Goal: Task Accomplishment & Management: Use online tool/utility

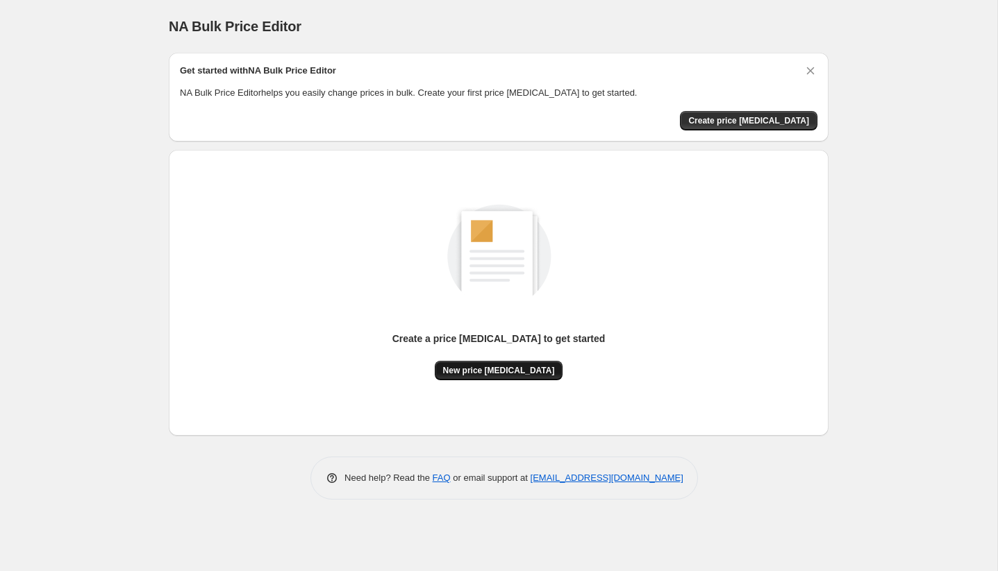
click at [530, 367] on span "New price change job" at bounding box center [499, 370] width 112 height 11
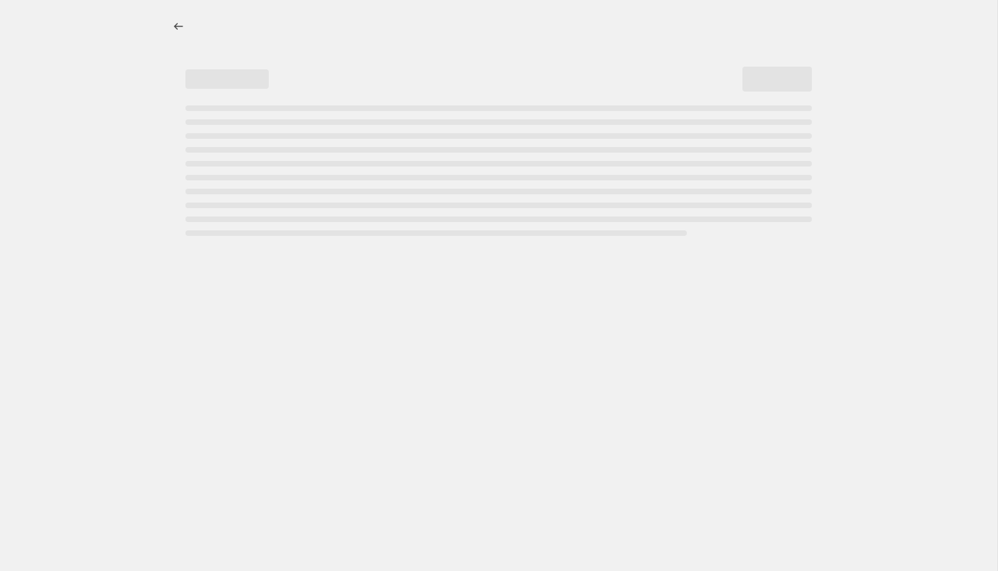
select select "percentage"
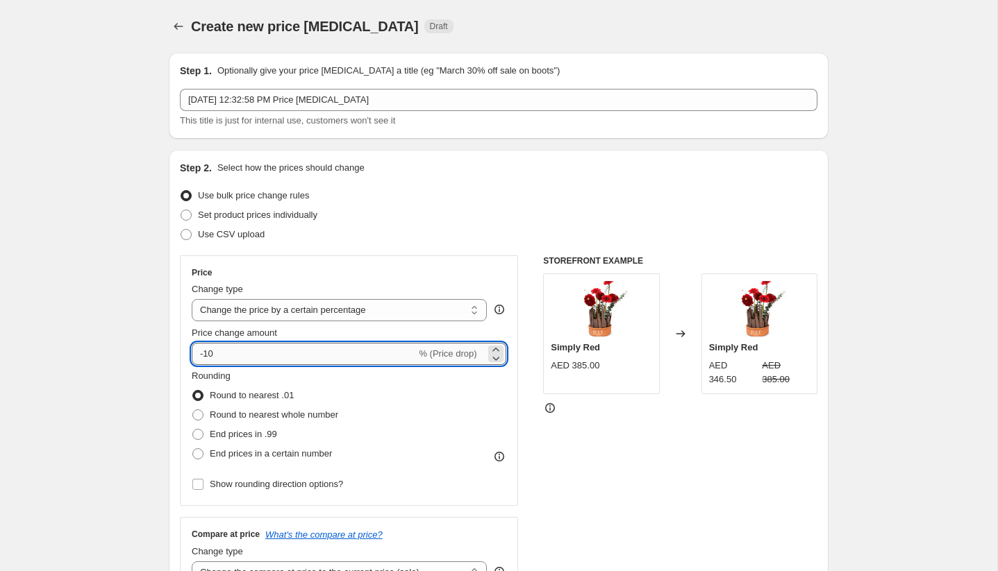
click at [362, 345] on input "-10" at bounding box center [304, 354] width 224 height 22
click at [326, 353] on input "-10" at bounding box center [304, 354] width 224 height 22
type input "-1"
type input "-28"
click at [586, 417] on div "STOREFRONT EXAMPLE Simply Red AED 385.00 Changed to Simply Red AED 346.50 AED 3…" at bounding box center [680, 425] width 274 height 340
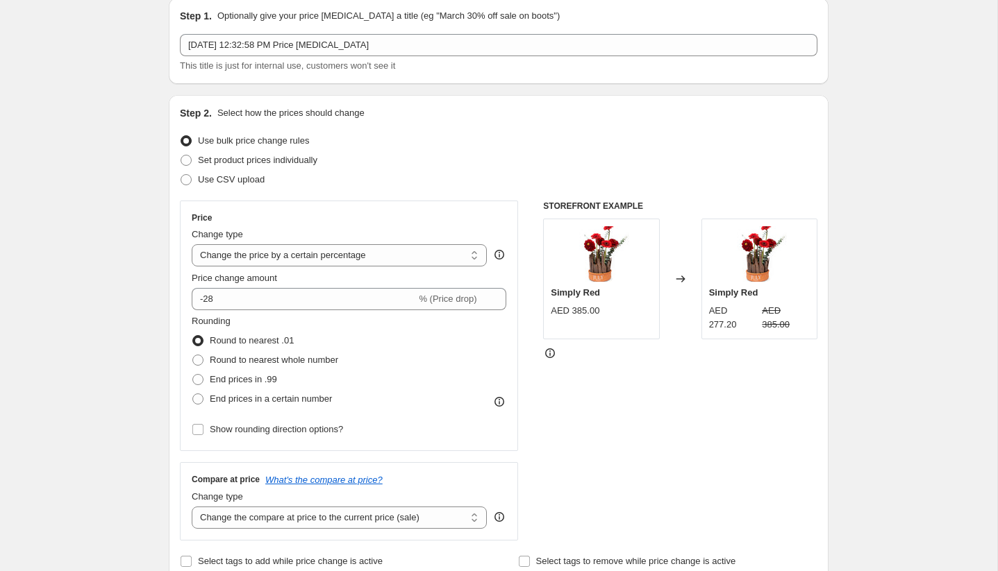
scroll to position [63, 0]
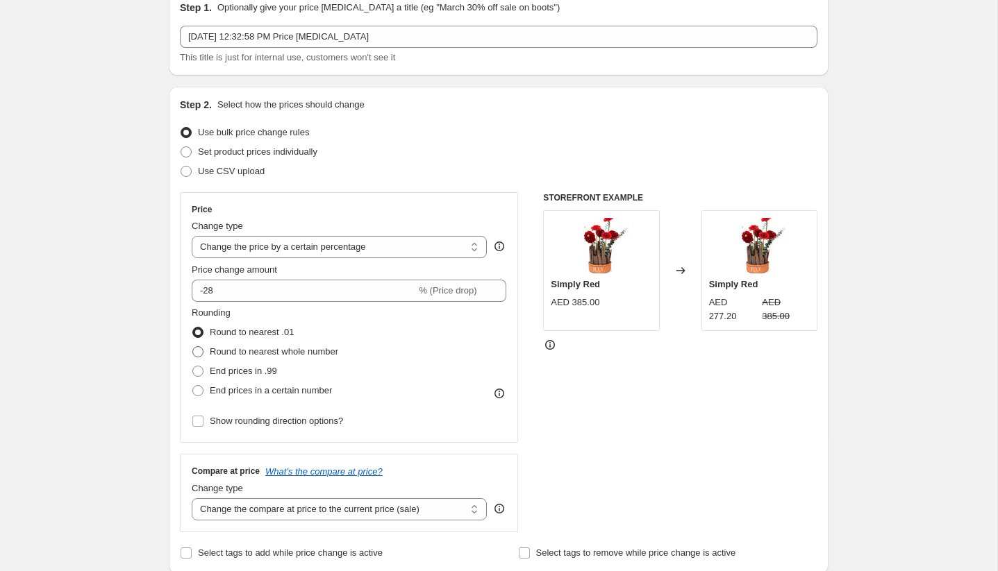
click at [196, 348] on span at bounding box center [197, 351] width 11 height 11
click at [193, 347] on input "Round to nearest whole number" at bounding box center [192, 346] width 1 height 1
radio input "true"
click at [195, 333] on span at bounding box center [197, 332] width 11 height 11
click at [193, 328] on input "Round to nearest .01" at bounding box center [192, 327] width 1 height 1
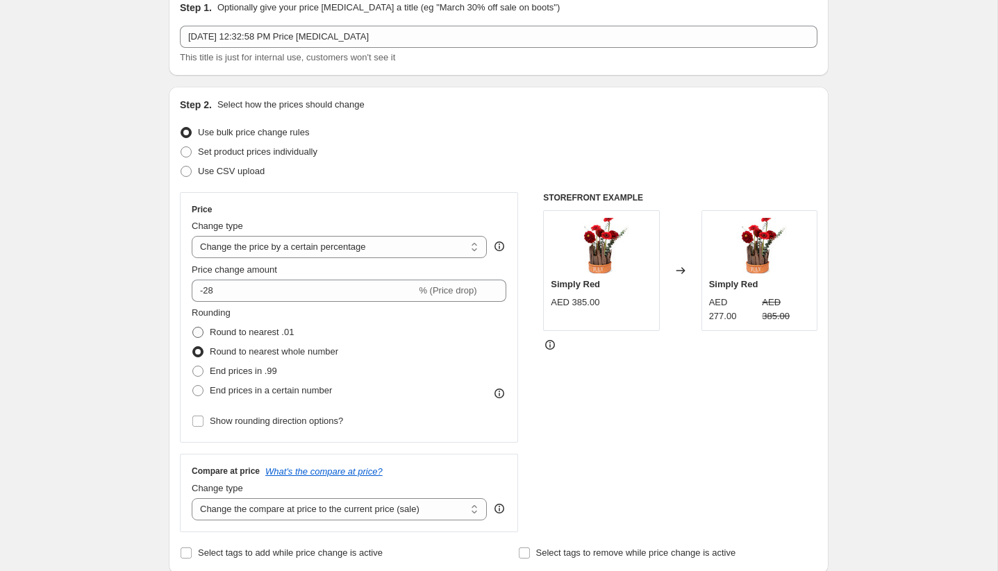
radio input "true"
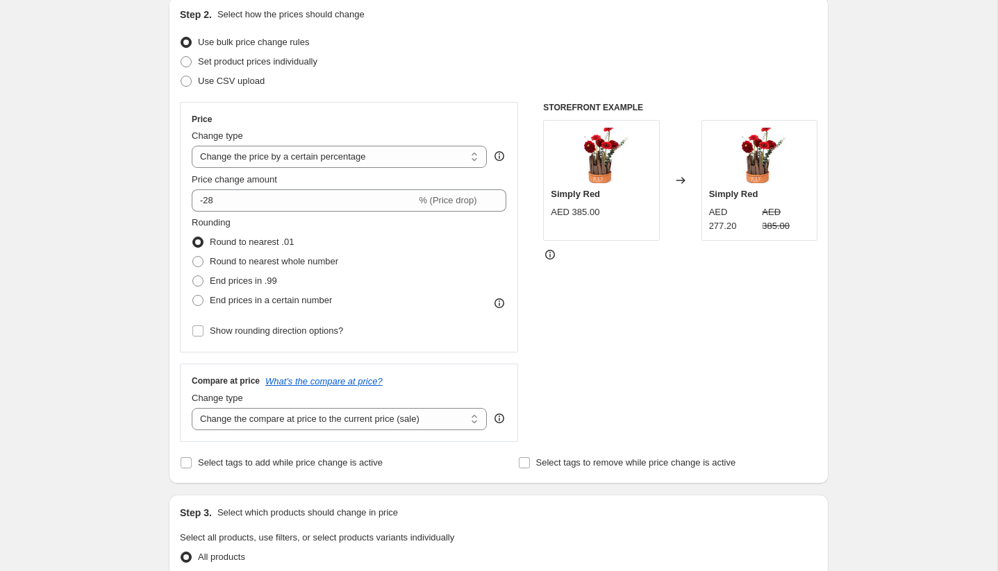
scroll to position [160, 0]
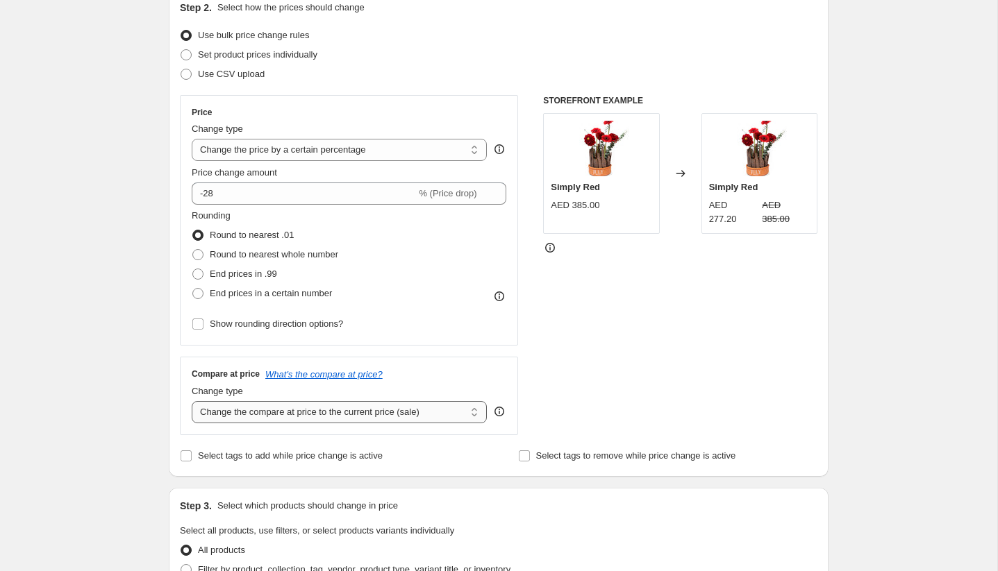
click at [306, 415] on select "Change the compare at price to the current price (sale) Change the compare at p…" at bounding box center [339, 412] width 295 height 22
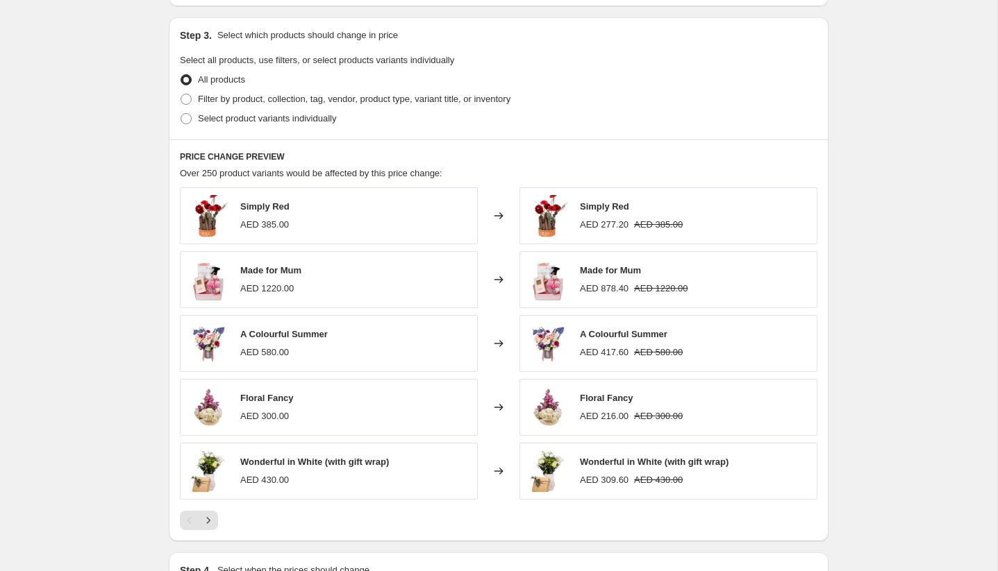
scroll to position [630, 0]
click at [211, 520] on icon "Next" at bounding box center [208, 521] width 14 height 14
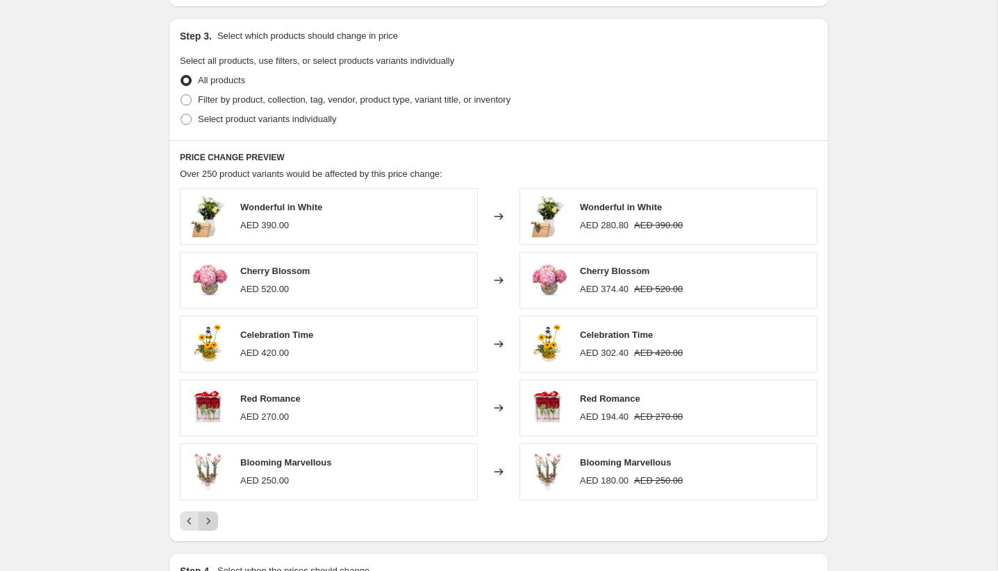
click at [212, 521] on icon "Next" at bounding box center [208, 521] width 14 height 14
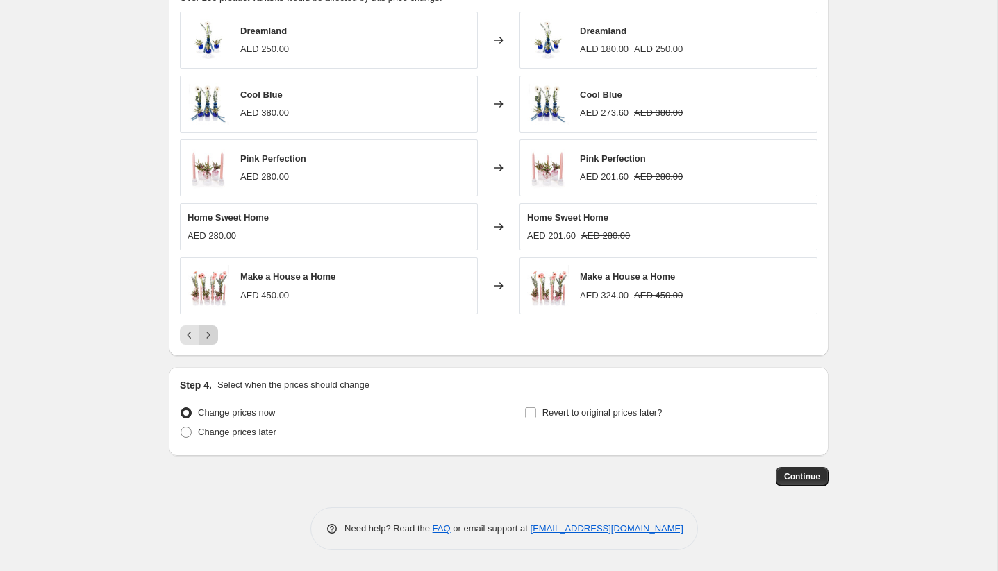
scroll to position [807, 0]
click at [524, 410] on span at bounding box center [530, 413] width 12 height 12
click at [525, 410] on input "Revert to original prices later?" at bounding box center [530, 412] width 11 height 11
checkbox input "true"
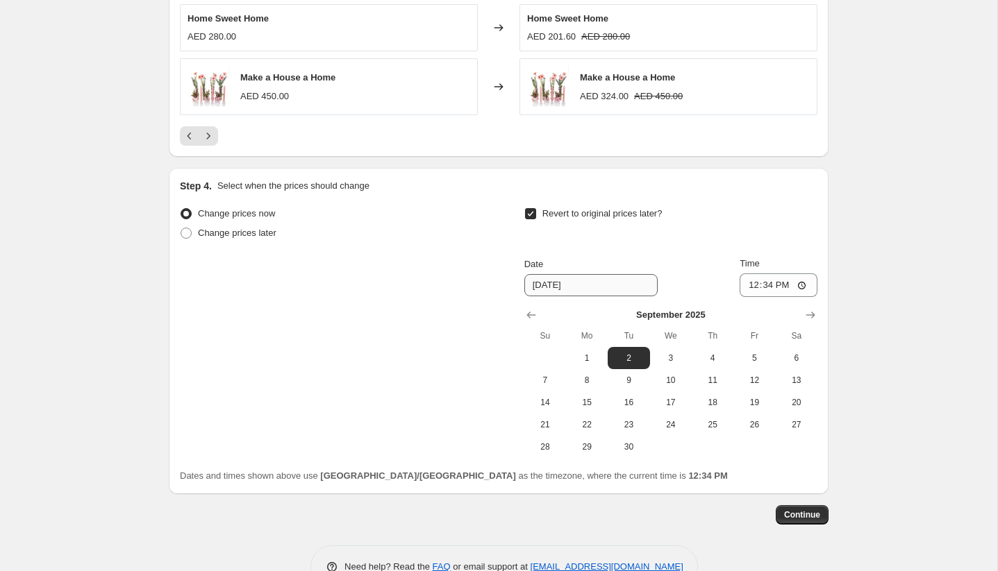
scroll to position [1007, 0]
click at [629, 440] on span "30" at bounding box center [628, 445] width 31 height 11
type input "9/30/2025"
click at [536, 314] on icon "Show previous month, August 2025" at bounding box center [531, 314] width 14 height 14
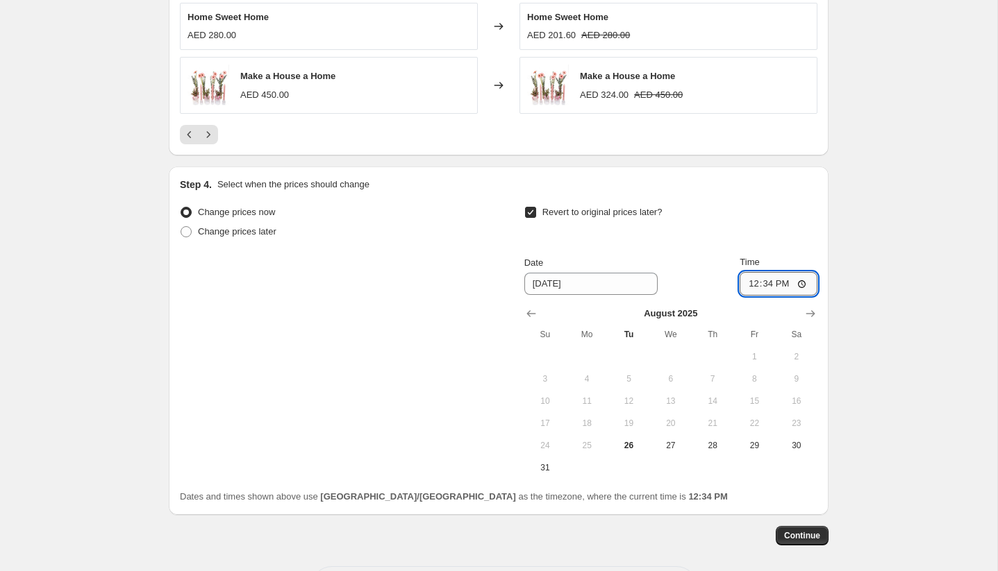
click at [768, 285] on input "12:34" at bounding box center [778, 284] width 78 height 24
click at [753, 283] on input "12:34" at bounding box center [778, 284] width 78 height 24
click at [809, 310] on icon "Show next month, September 2025" at bounding box center [810, 314] width 14 height 14
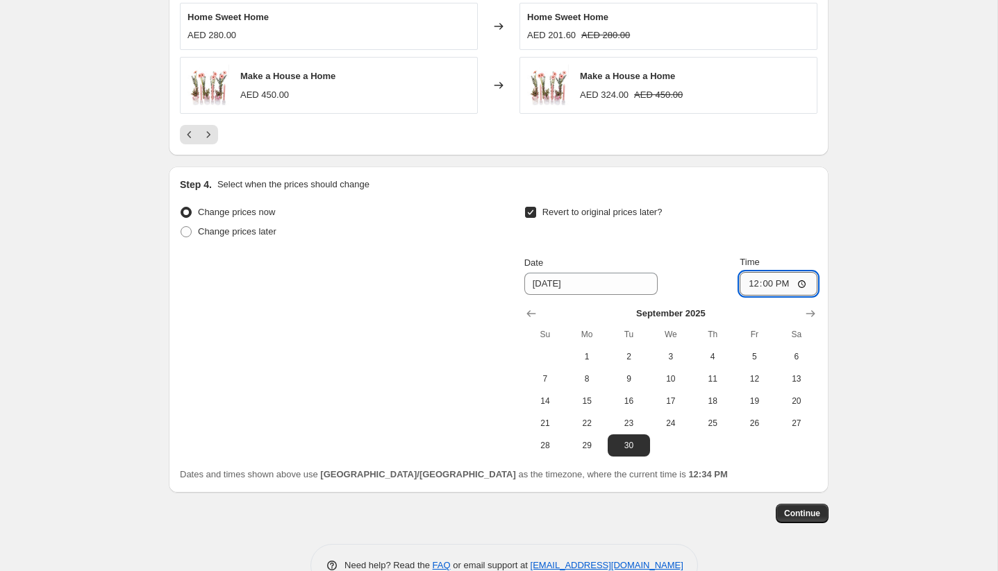
click at [755, 285] on input "12:00" at bounding box center [778, 284] width 78 height 24
type input "23:59"
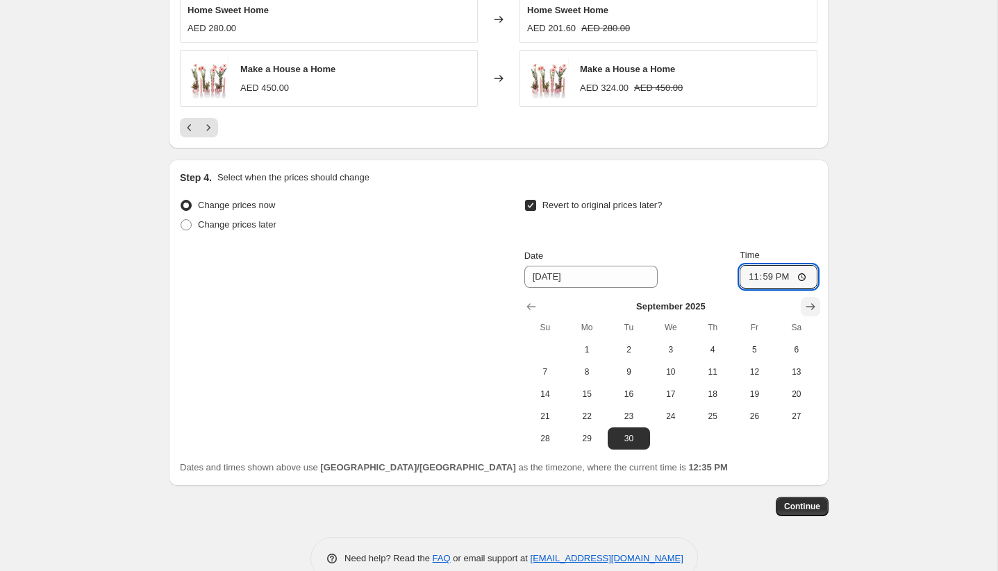
click at [805, 301] on icon "Show next month, October 2025" at bounding box center [810, 307] width 14 height 14
click at [663, 351] on span "1" at bounding box center [670, 349] width 31 height 11
type input "10/1/2025"
click at [766, 268] on input "23:59" at bounding box center [778, 277] width 78 height 24
click at [766, 276] on input "13:59" at bounding box center [778, 277] width 78 height 24
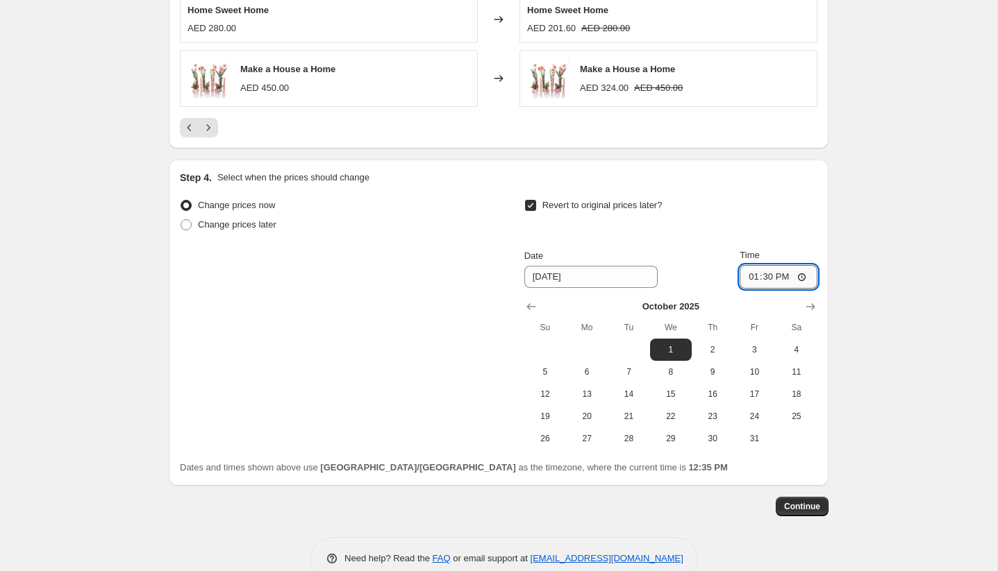
type input "01:30"
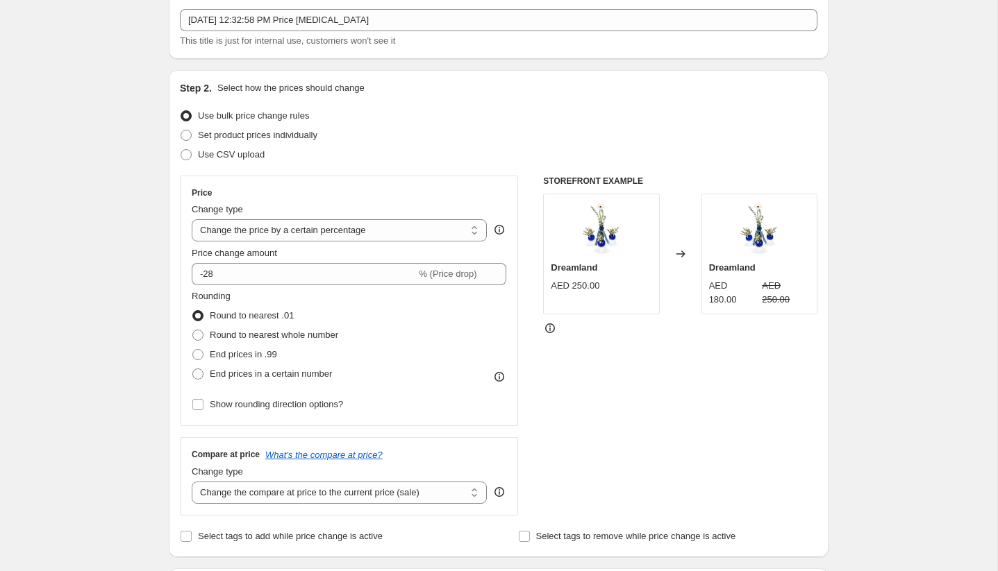
scroll to position [0, 0]
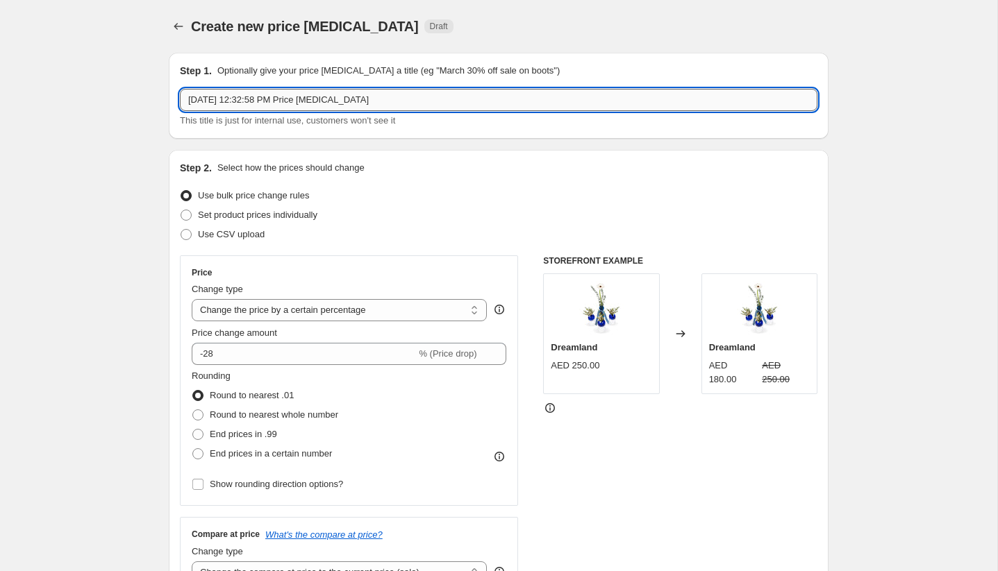
click at [292, 96] on input "Aug 26, 2025, 12:32:58 PM Price change job" at bounding box center [498, 100] width 637 height 22
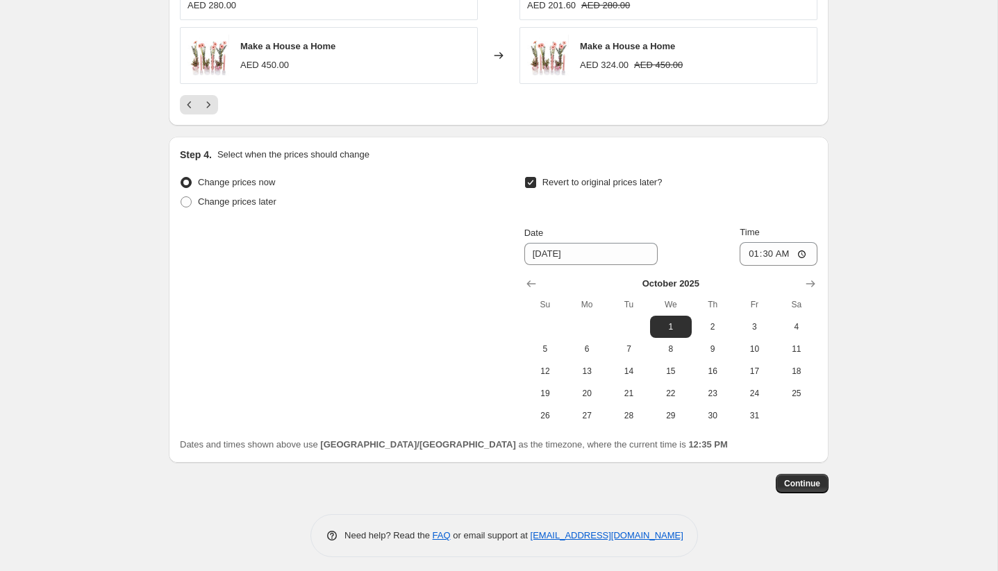
scroll to position [1044, 0]
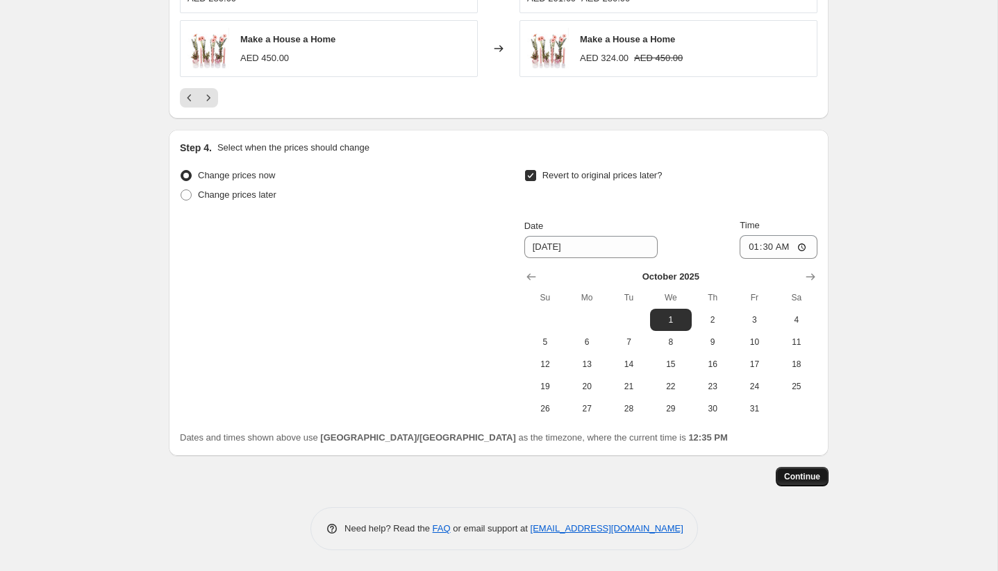
type input "Emirati Women's day sale"
click at [800, 479] on span "Continue" at bounding box center [802, 476] width 36 height 11
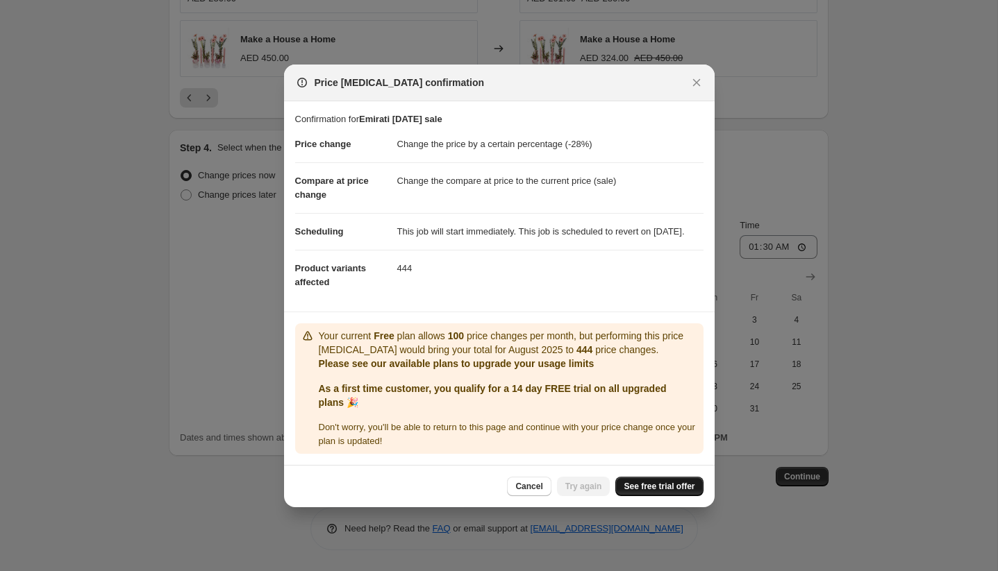
click at [654, 492] on span "See free trial offer" at bounding box center [658, 486] width 71 height 11
click at [690, 80] on icon "Close" at bounding box center [696, 83] width 14 height 14
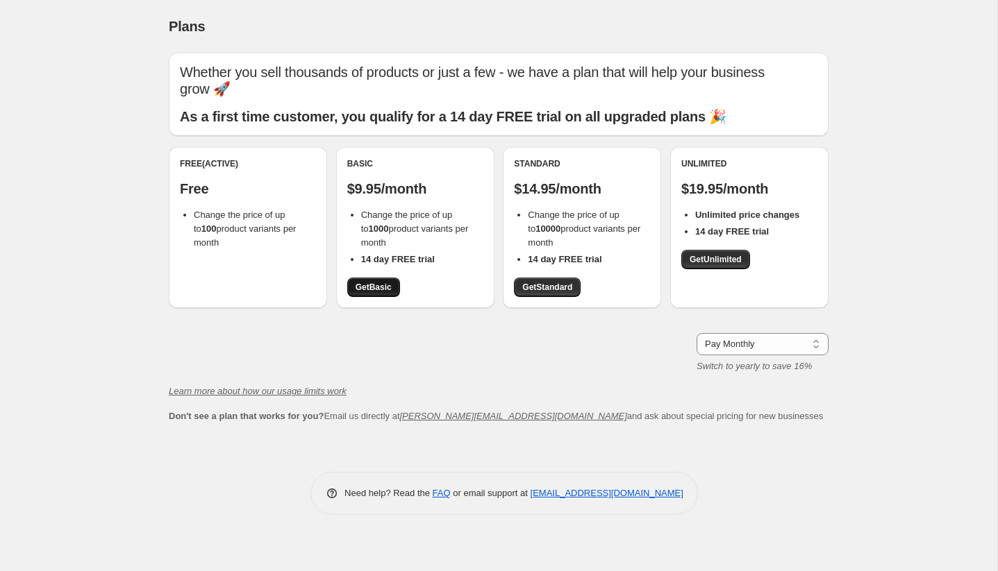
click at [384, 290] on span "Get Basic" at bounding box center [373, 287] width 36 height 11
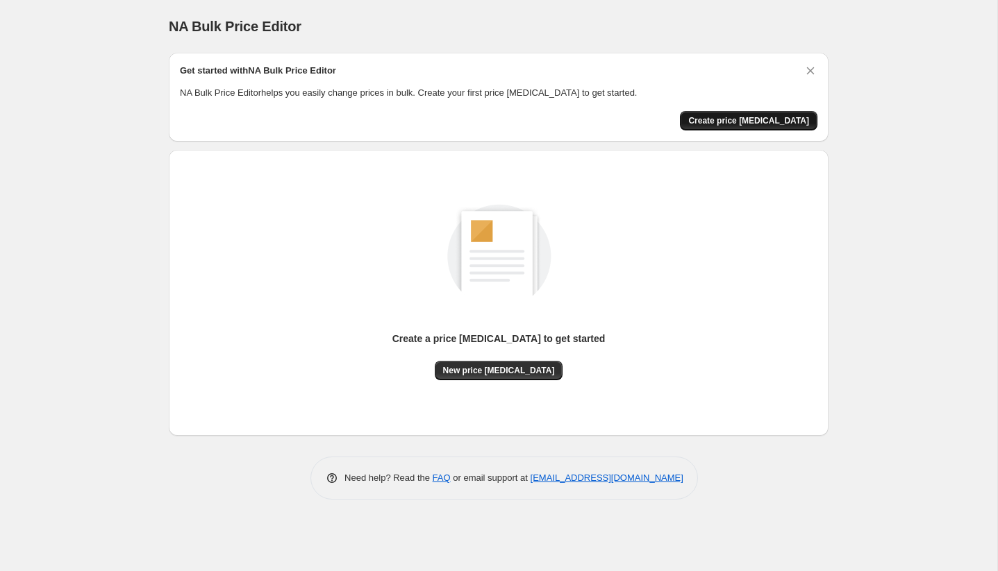
click at [766, 115] on span "Create price [MEDICAL_DATA]" at bounding box center [748, 120] width 121 height 11
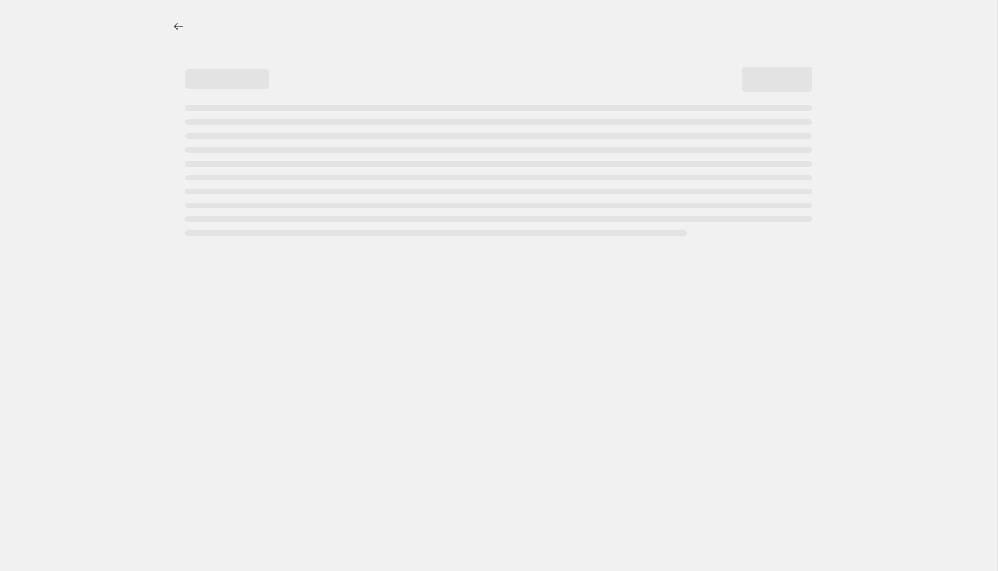
select select "percentage"
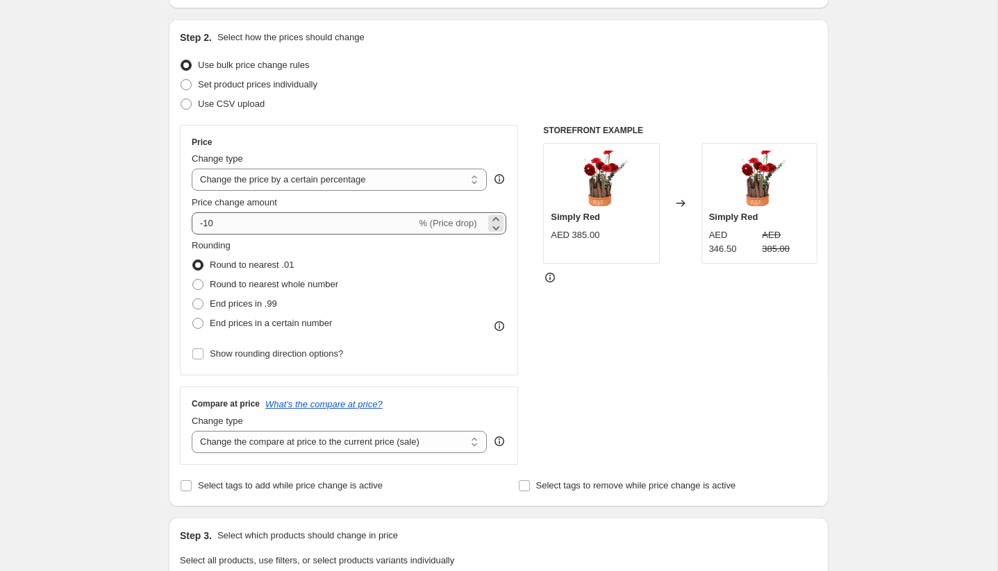
scroll to position [78, 0]
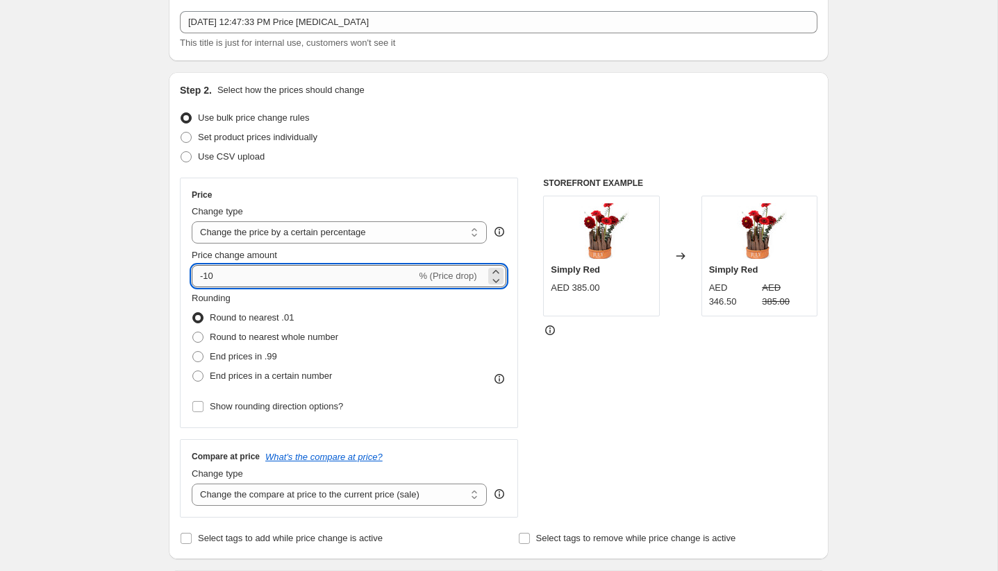
click at [280, 267] on input "-10" at bounding box center [304, 276] width 224 height 22
click at [457, 272] on span "% (Price increase)" at bounding box center [440, 276] width 74 height 10
click at [498, 279] on icon at bounding box center [496, 281] width 14 height 14
type input "17"
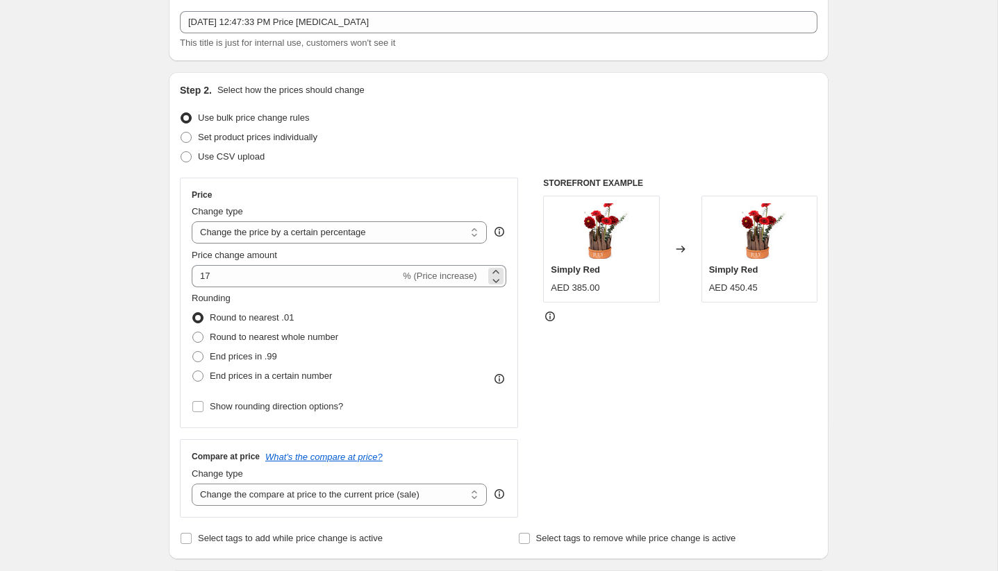
click at [468, 277] on span "% (Price increase)" at bounding box center [440, 276] width 74 height 10
click at [429, 230] on select "Change the price to a certain amount Change the price by a certain amount Chang…" at bounding box center [339, 232] width 295 height 22
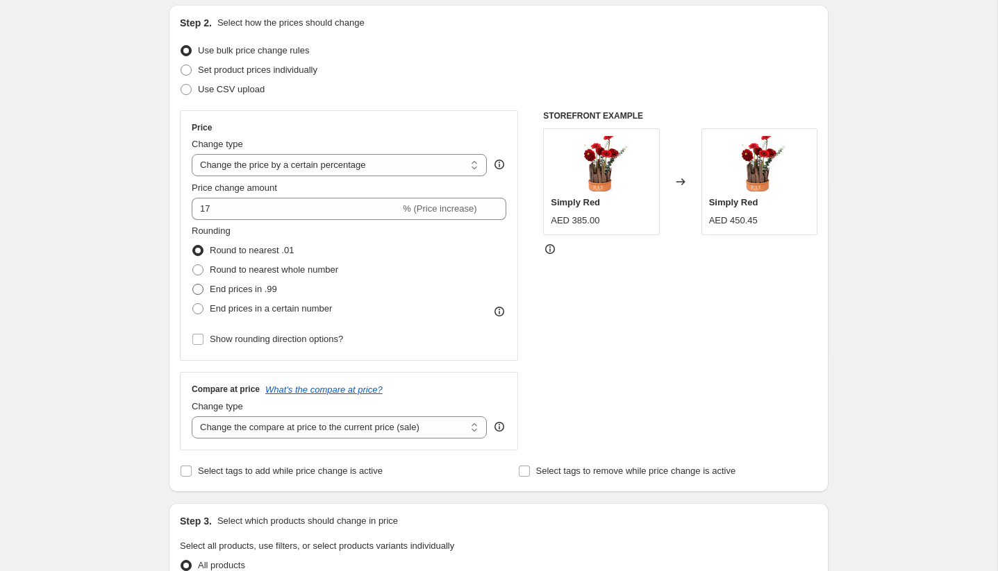
scroll to position [142, 0]
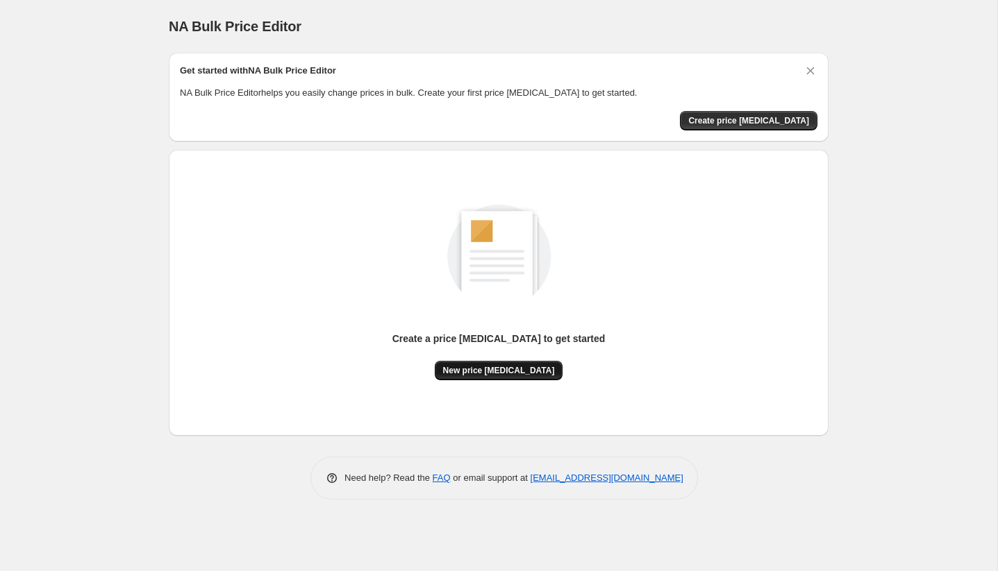
click at [532, 376] on span "New price [MEDICAL_DATA]" at bounding box center [499, 370] width 112 height 11
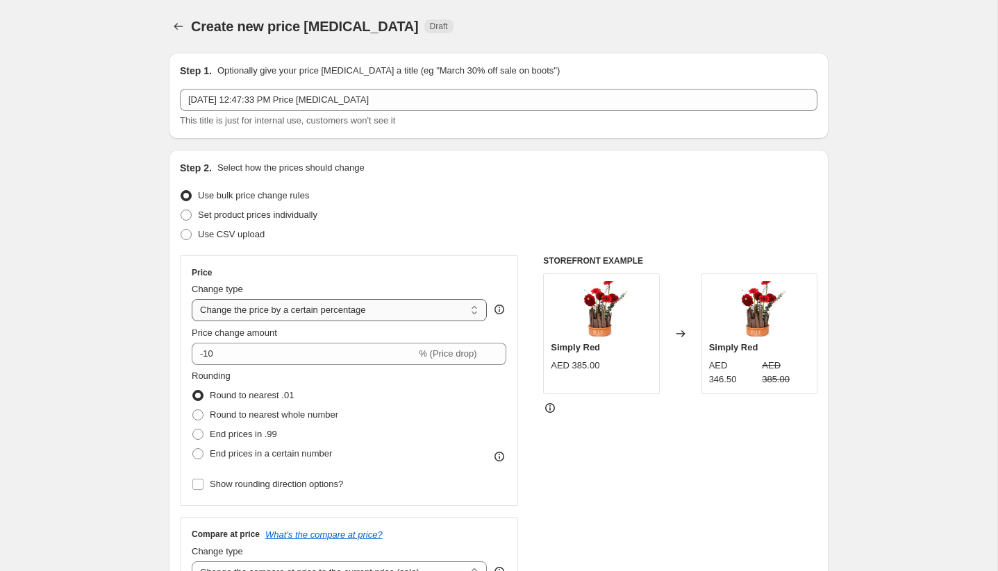
click at [477, 313] on select "Change the price to a certain amount Change the price by a certain amount Chang…" at bounding box center [339, 310] width 295 height 22
select select "ecap"
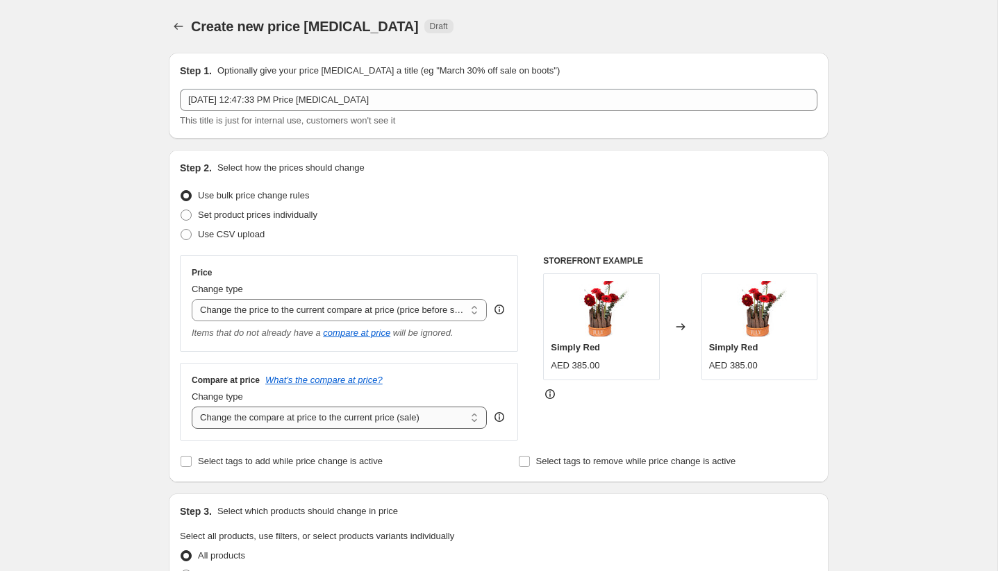
click at [459, 417] on select "Change the compare at price to the current price (sale) Change the compare at p…" at bounding box center [339, 418] width 295 height 22
select select "percentage"
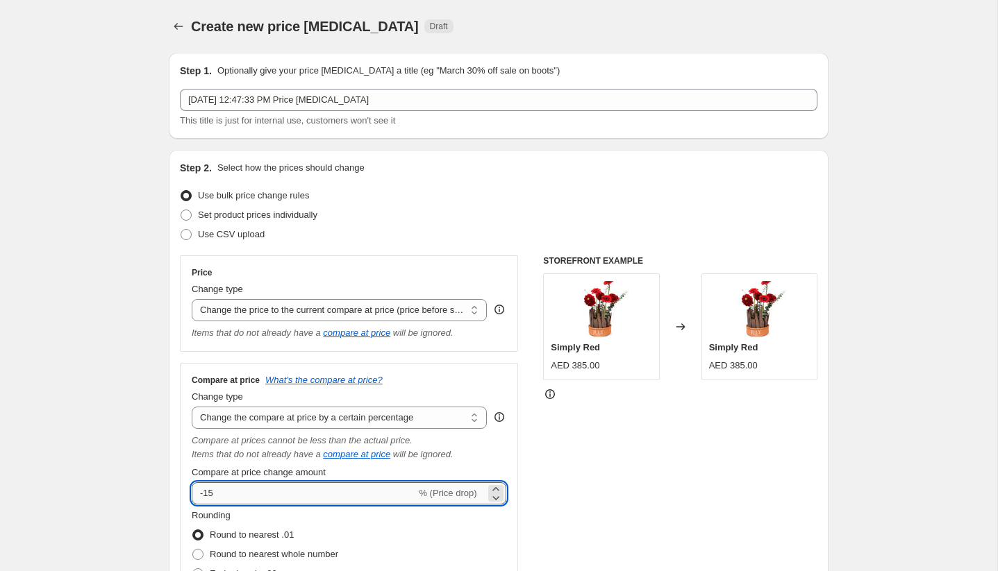
click at [393, 492] on input "-15" at bounding box center [304, 493] width 224 height 22
type input "-1"
type input "-28"
click at [774, 514] on div "STOREFRONT EXAMPLE Simply Red AED 385.00 Changed to Simply Red AED 385.00" at bounding box center [680, 450] width 274 height 390
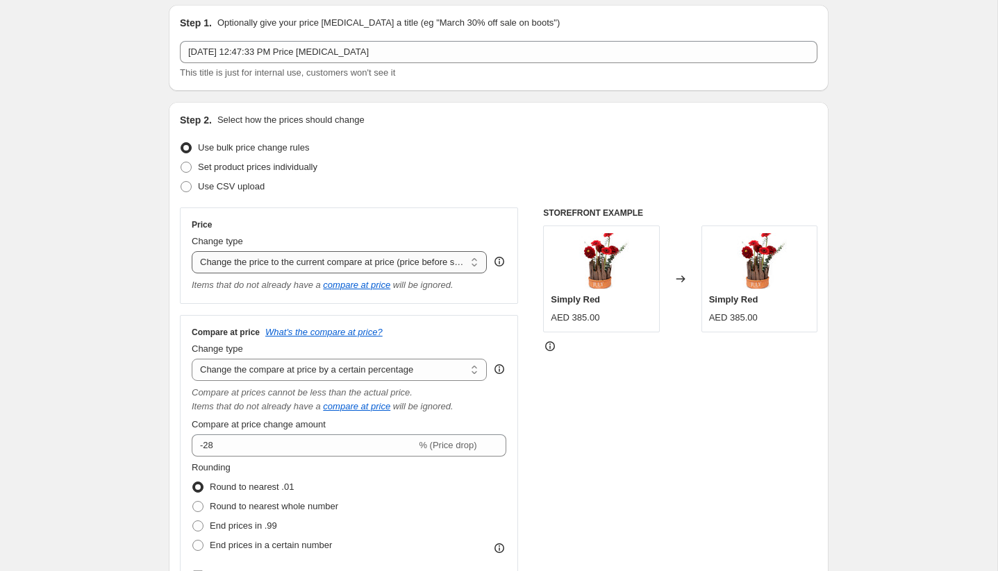
scroll to position [53, 0]
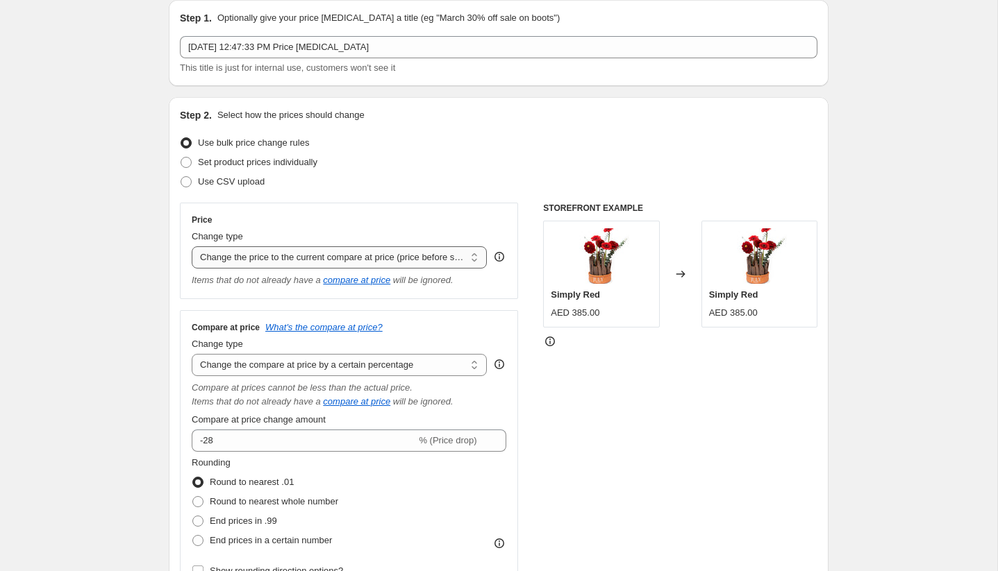
click at [428, 267] on select "Change the price to a certain amount Change the price by a certain amount Chang…" at bounding box center [339, 257] width 295 height 22
select select "no_change"
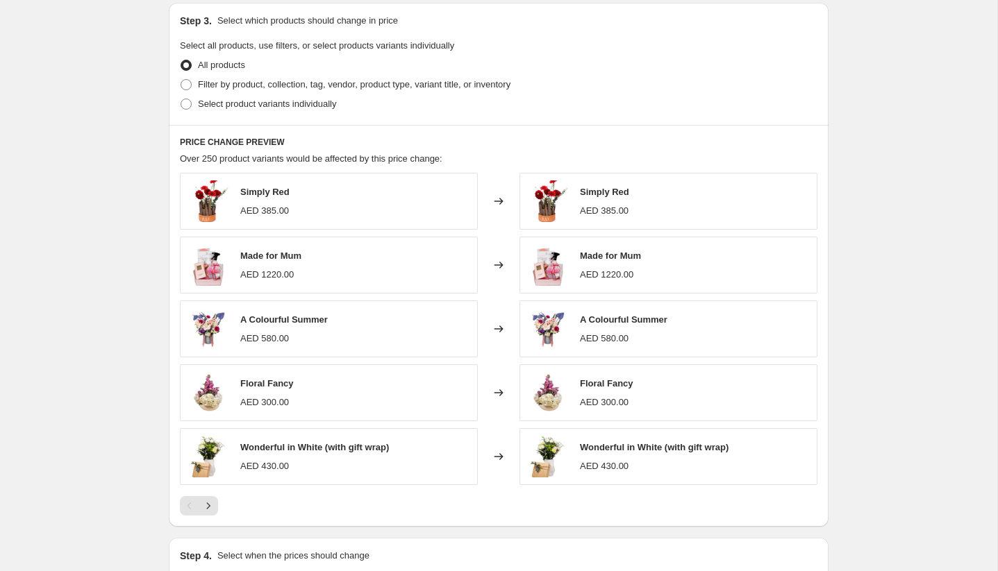
scroll to position [848, 0]
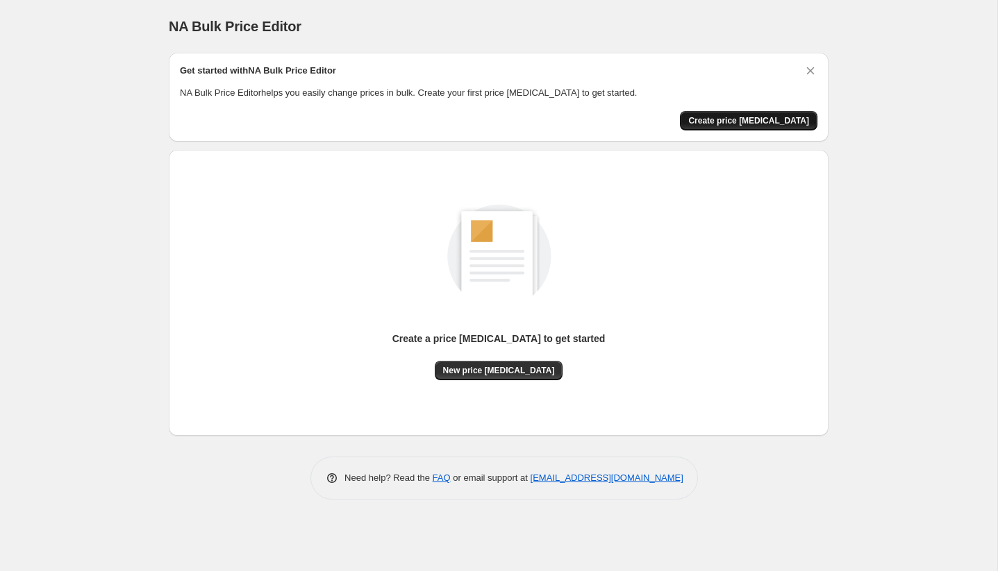
click at [784, 129] on button "Create price [MEDICAL_DATA]" at bounding box center [748, 120] width 137 height 19
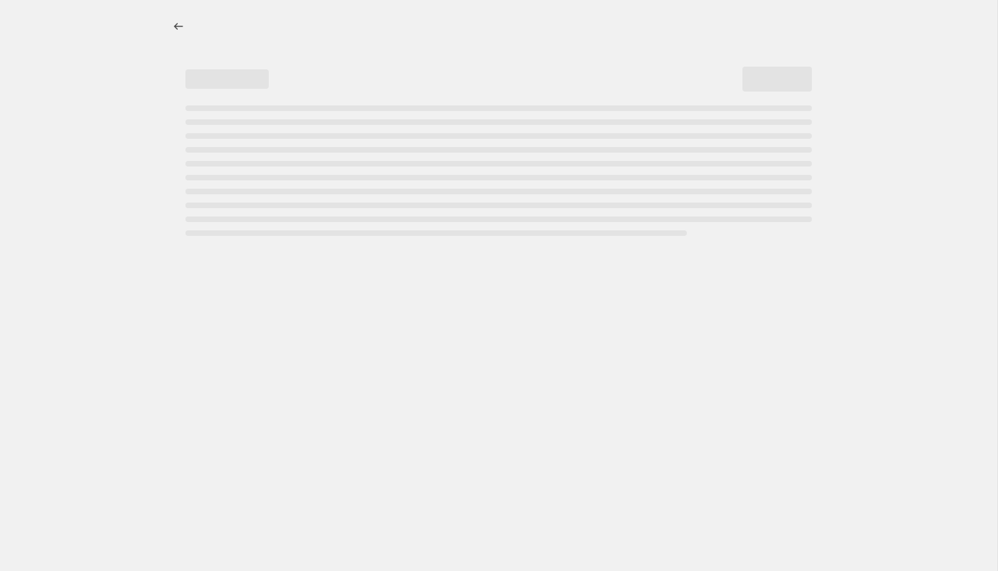
select select "percentage"
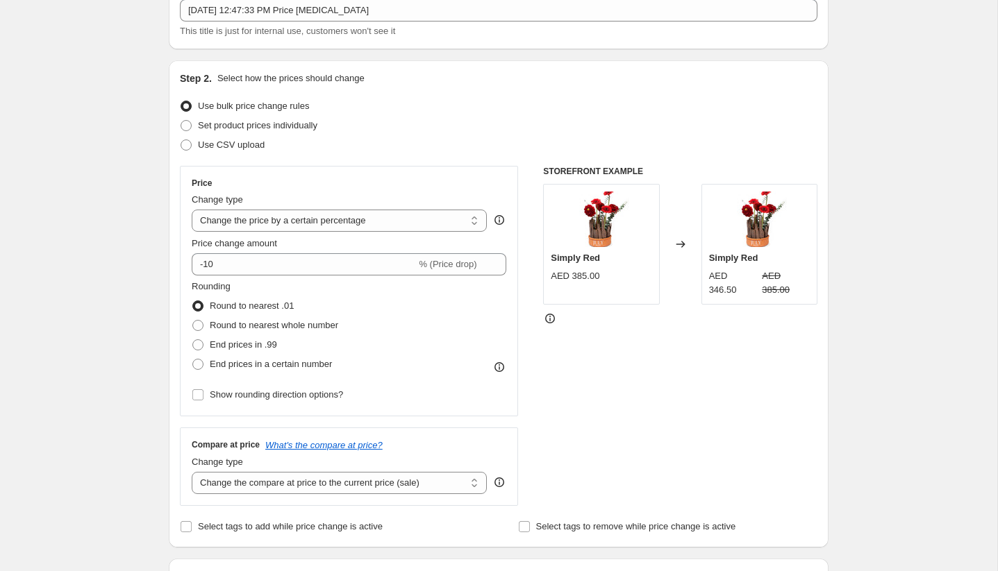
scroll to position [91, 0]
click at [371, 479] on select "Change the compare at price to the current price (sale) Change the compare at p…" at bounding box center [339, 482] width 295 height 22
click at [278, 278] on div "Price Change type Change the price to a certain amount Change the price by a ce…" at bounding box center [349, 289] width 314 height 227
click at [259, 249] on div "Price change amount -10 % (Price drop)" at bounding box center [349, 254] width 314 height 39
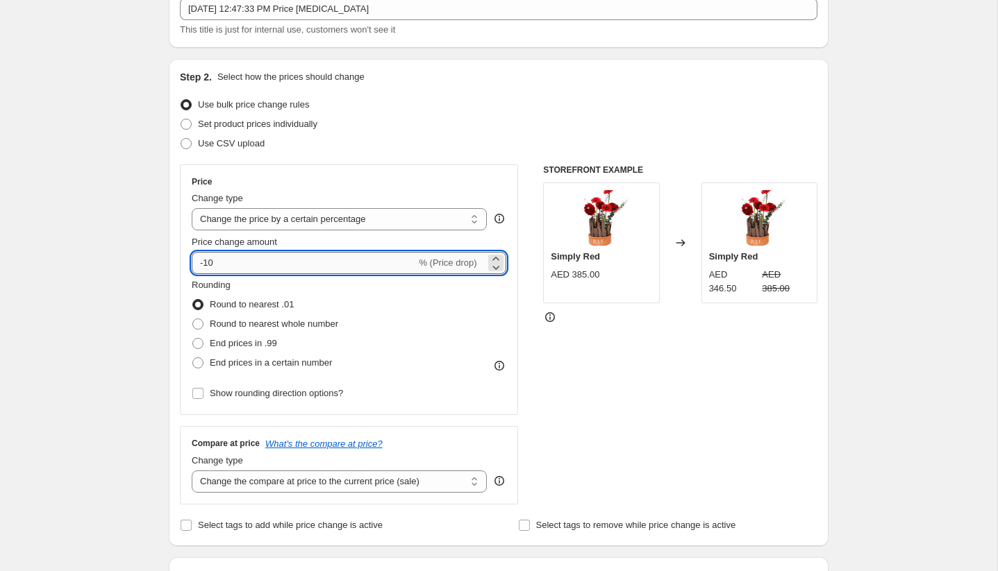
click at [263, 258] on input "-10" at bounding box center [304, 263] width 224 height 22
type input "-1"
type input "-28"
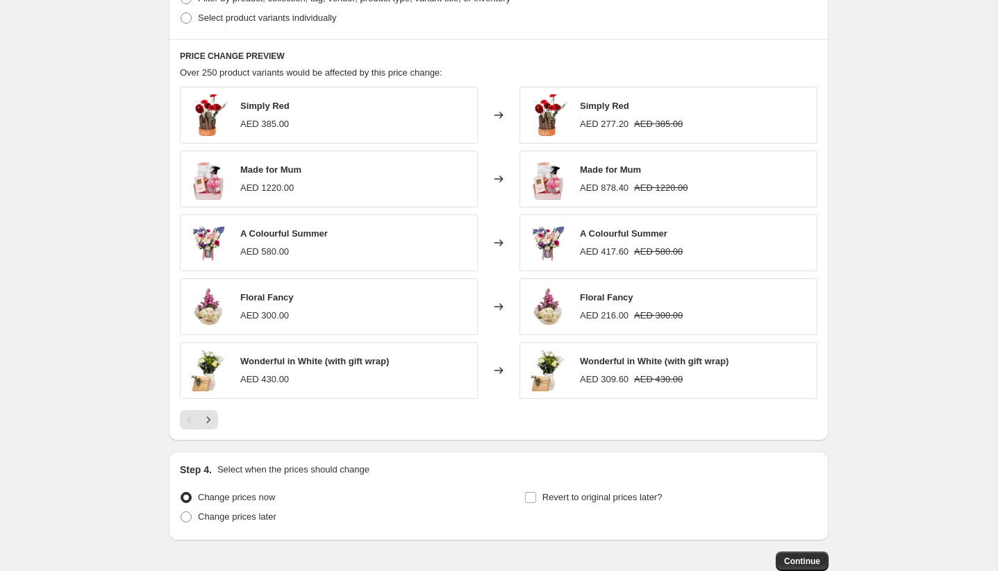
scroll to position [816, 0]
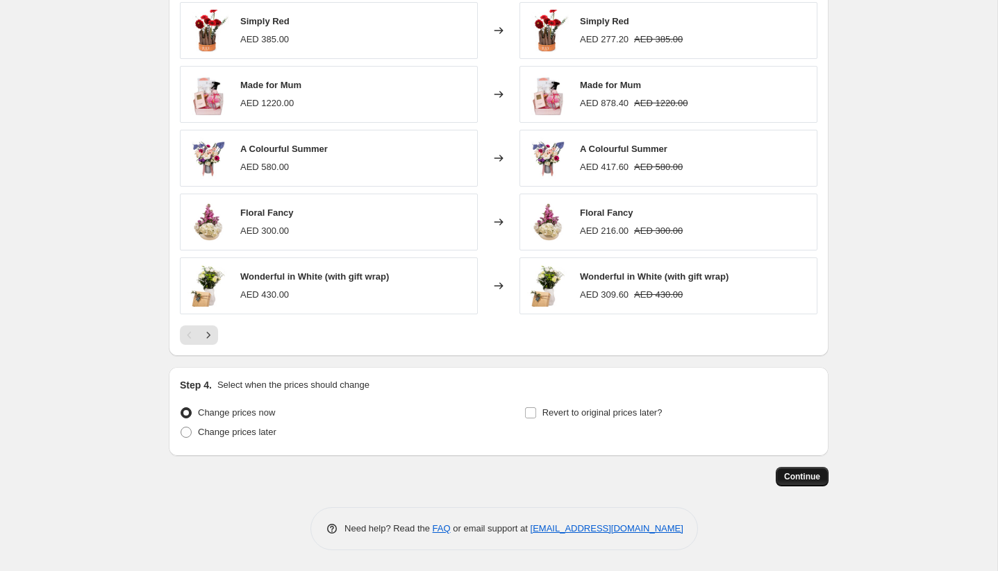
click at [819, 481] on span "Continue" at bounding box center [802, 476] width 36 height 11
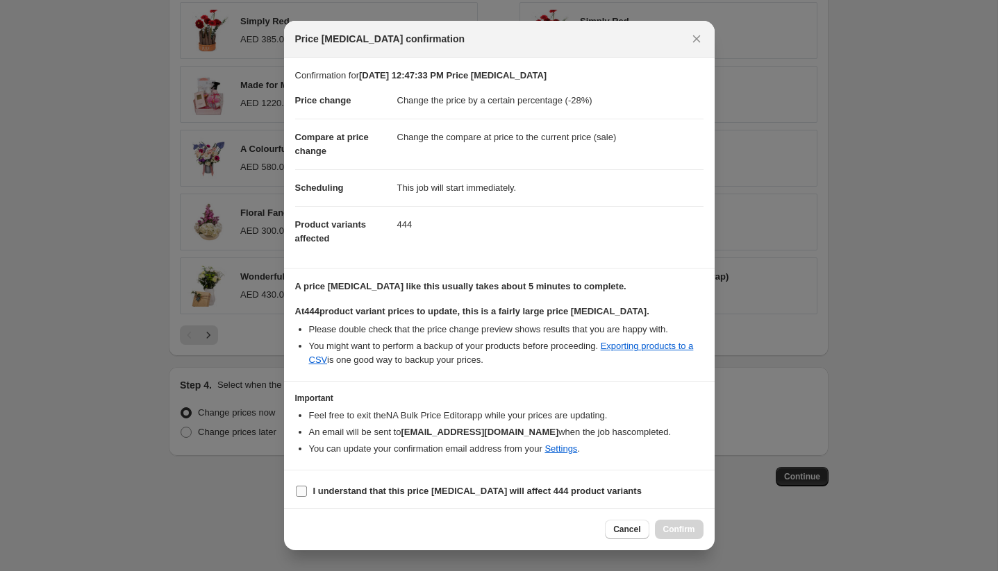
click at [307, 489] on label "I understand that this price [MEDICAL_DATA] will affect 444 product variants" at bounding box center [468, 491] width 346 height 19
click at [307, 489] on input "I understand that this price [MEDICAL_DATA] will affect 444 product variants" at bounding box center [301, 491] width 11 height 11
checkbox input "true"
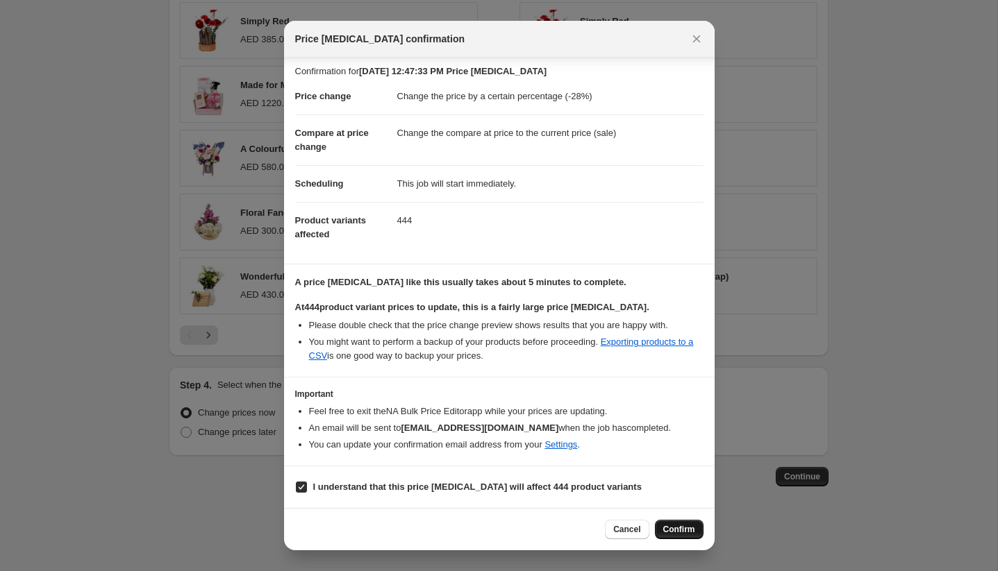
click at [686, 523] on button "Confirm" at bounding box center [679, 529] width 49 height 19
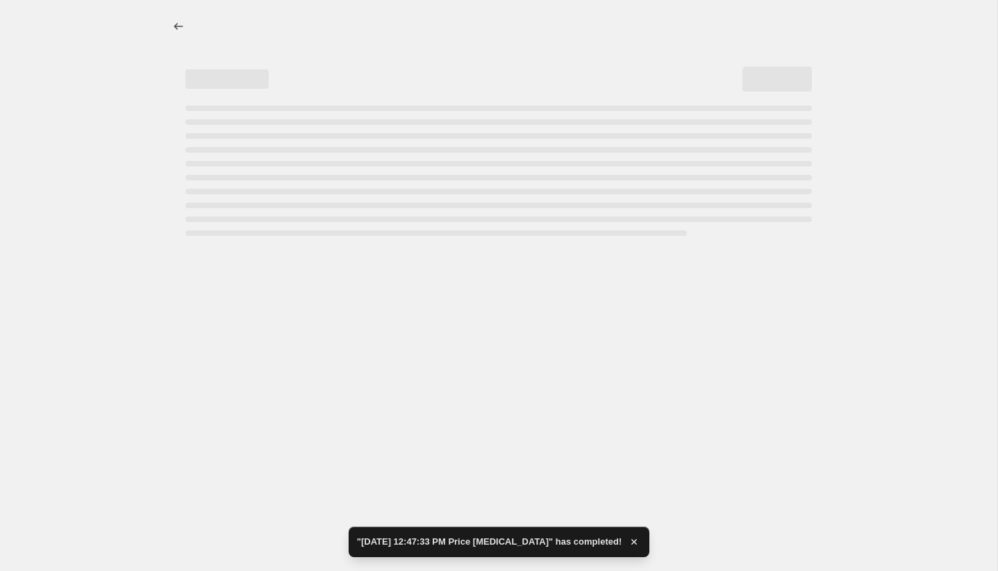
select select "percentage"
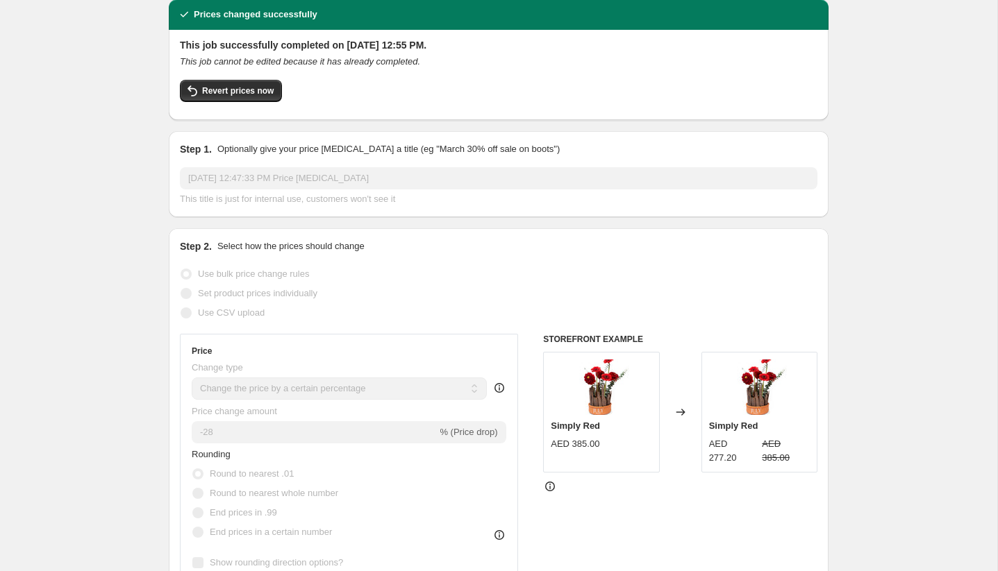
scroll to position [54, 0]
